Goal: Navigation & Orientation: Find specific page/section

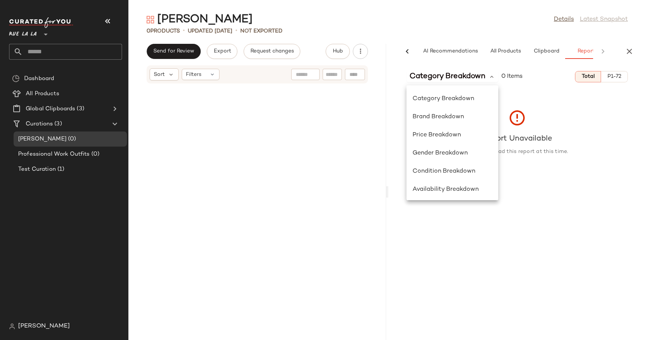
scroll to position [54, 0]
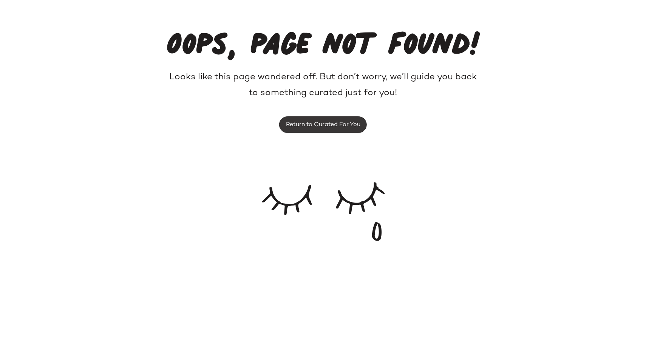
click at [311, 123] on span "Return to Curated For You" at bounding box center [323, 124] width 75 height 7
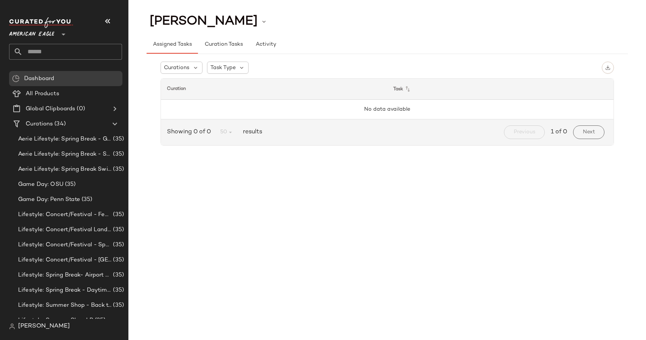
click at [47, 40] on div "American Eagle **" at bounding box center [65, 38] width 113 height 42
click at [47, 36] on span "American Eagle" at bounding box center [31, 33] width 45 height 14
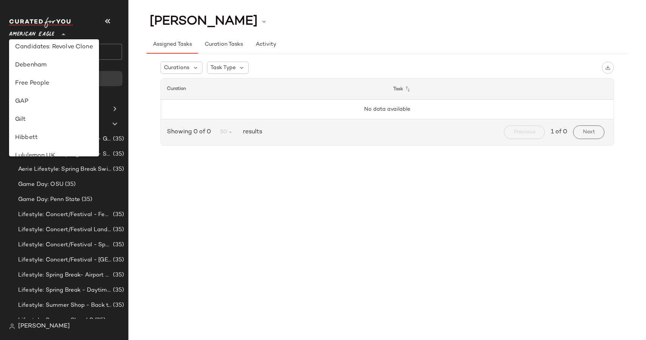
scroll to position [134, 0]
click at [40, 99] on div "Gilt" at bounding box center [54, 98] width 78 height 9
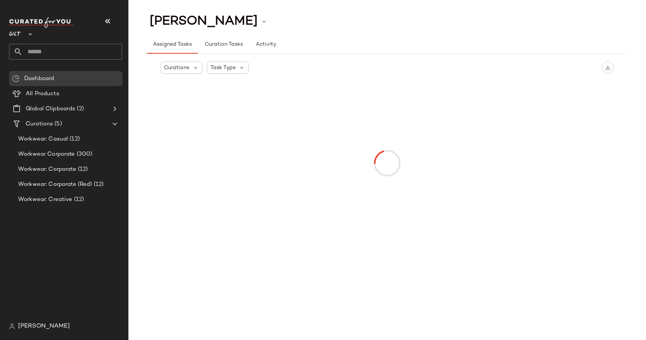
click at [25, 33] on div at bounding box center [29, 29] width 11 height 19
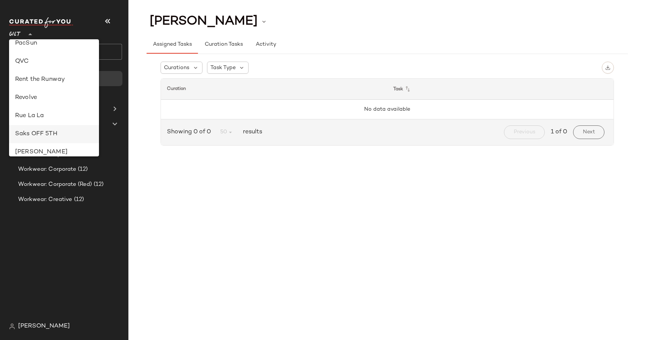
scroll to position [319, 0]
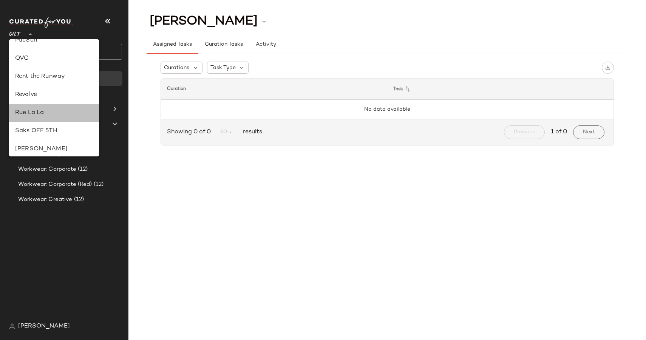
click at [32, 113] on div "Rue La La" at bounding box center [54, 112] width 78 height 9
type input "**"
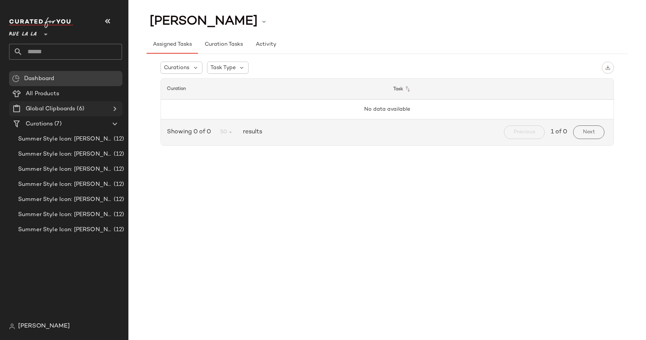
click at [61, 108] on span "Global Clipboards" at bounding box center [51, 109] width 50 height 9
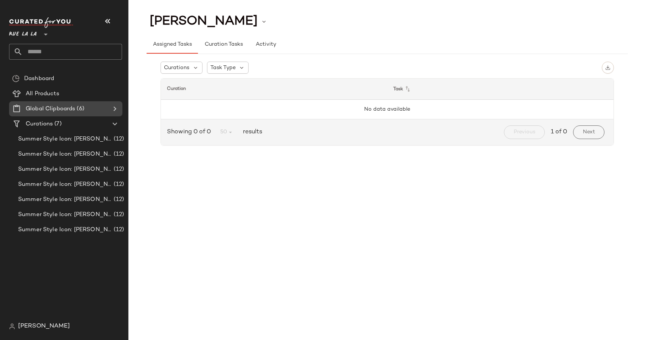
click at [115, 111] on icon at bounding box center [114, 108] width 9 height 9
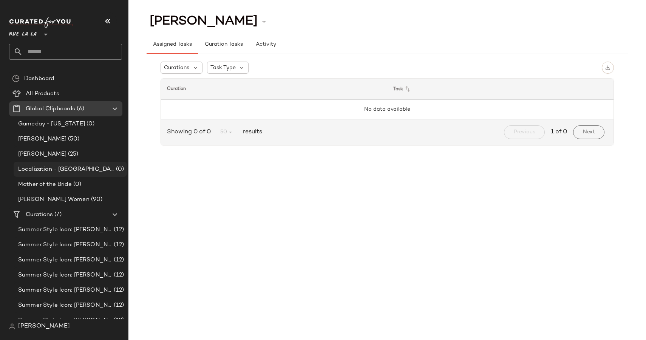
scroll to position [9, 0]
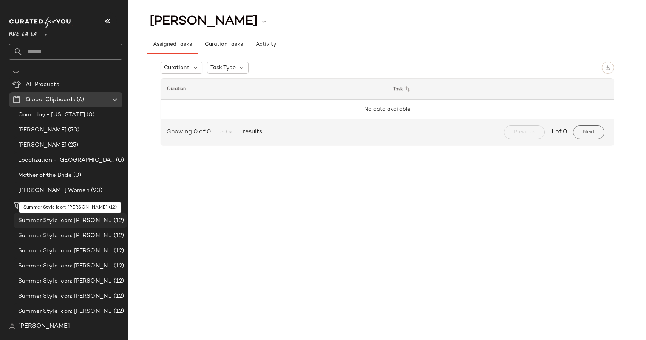
click at [65, 221] on span "Summer Style Icon: [PERSON_NAME]" at bounding box center [65, 221] width 94 height 9
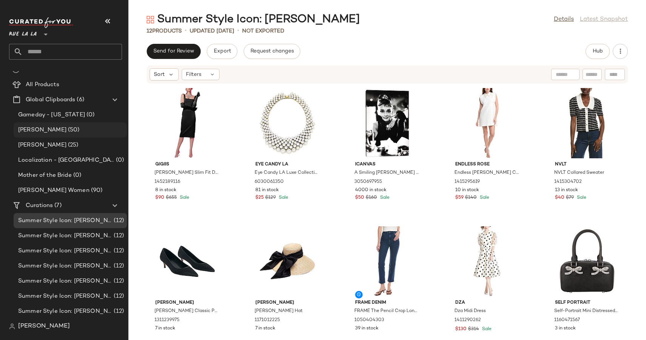
click at [67, 131] on span "(50)" at bounding box center [73, 130] width 13 height 9
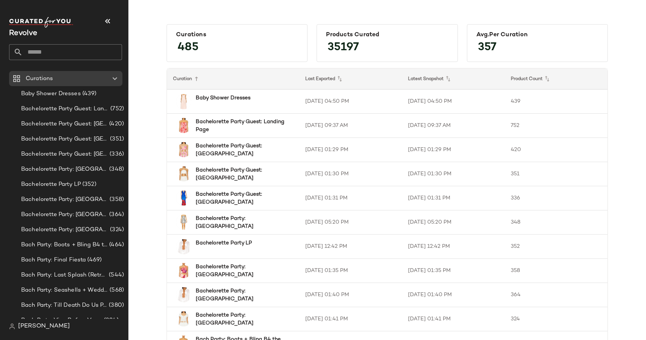
click at [19, 30] on span "Revolve" at bounding box center [23, 33] width 28 height 8
click at [32, 21] on img at bounding box center [41, 22] width 64 height 11
click at [23, 36] on span "Revolve" at bounding box center [23, 33] width 28 height 8
